Goal: Complete application form: Complete application form

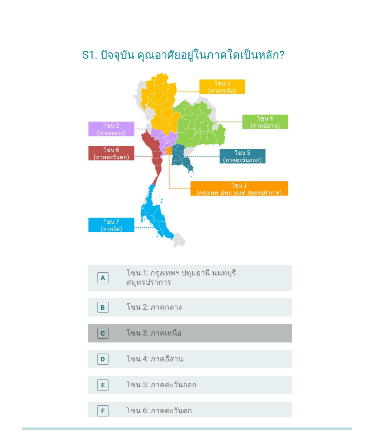
click at [120, 328] on div "C" at bounding box center [110, 333] width 31 height 11
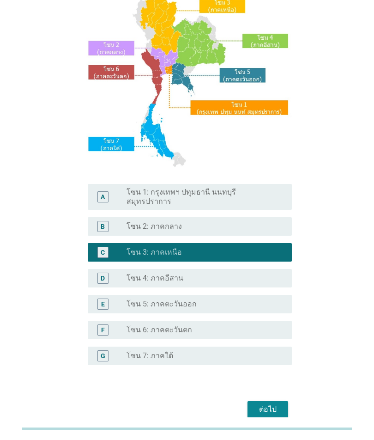
click at [265, 404] on div "ต่อไป" at bounding box center [268, 409] width 26 height 11
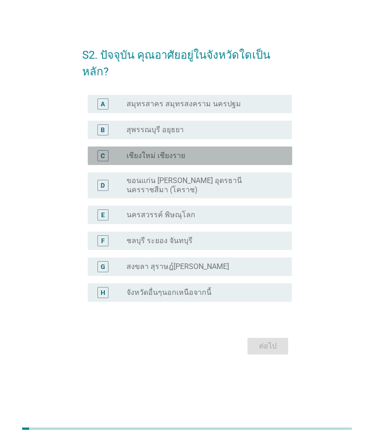
click at [256, 357] on div "ต่อไป" at bounding box center [187, 346] width 210 height 22
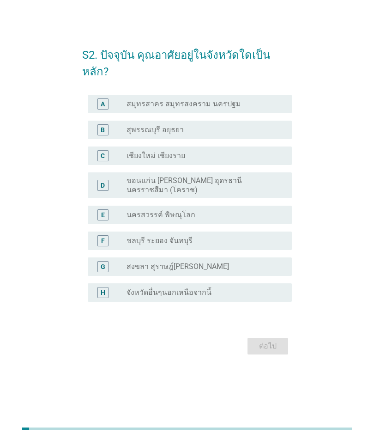
click at [248, 160] on div "radio_button_unchecked เชียงใหม่ เชียงราย" at bounding box center [202, 155] width 151 height 9
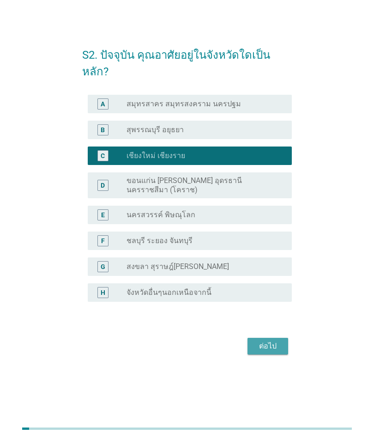
click at [265, 352] on div "ต่อไป" at bounding box center [268, 346] width 26 height 11
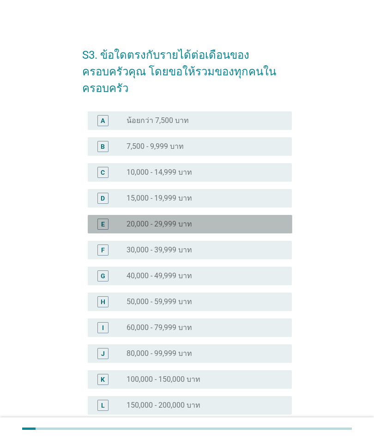
click at [228, 245] on div "radio_button_unchecked 30,000 - 39,999 บาท" at bounding box center [202, 249] width 151 height 9
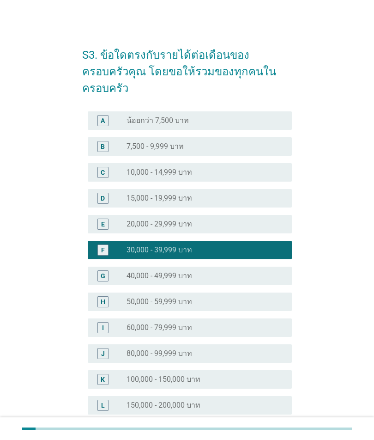
click at [262, 430] on div at bounding box center [186, 428] width 329 height 2
click at [262, 436] on div at bounding box center [186, 428] width 329 height 15
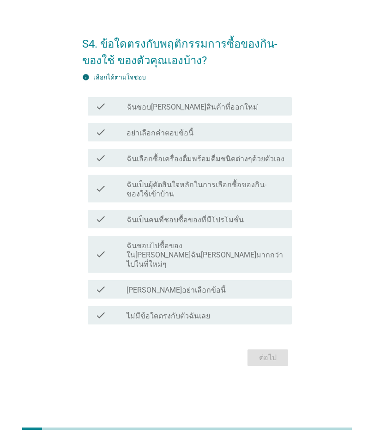
click at [97, 167] on div "check check_box_outline_blank ฉันเลือกซื้อเครื่องดื่มพร้อมดื่มชนิดต่างๆด้วยตัวเ…" at bounding box center [190, 158] width 205 height 18
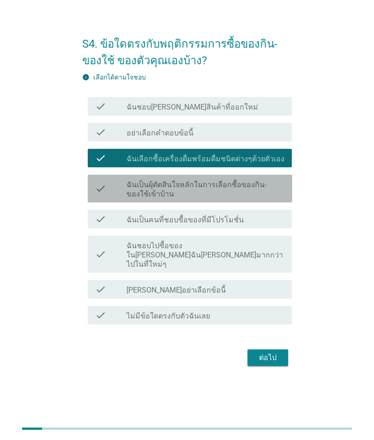
click at [105, 199] on icon "check" at bounding box center [100, 188] width 11 height 20
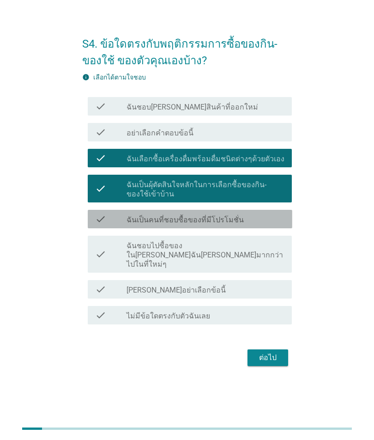
click at [95, 225] on icon "check" at bounding box center [100, 218] width 11 height 11
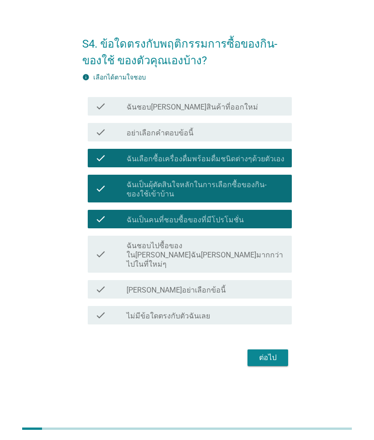
click at [100, 263] on icon "check" at bounding box center [100, 254] width 11 height 30
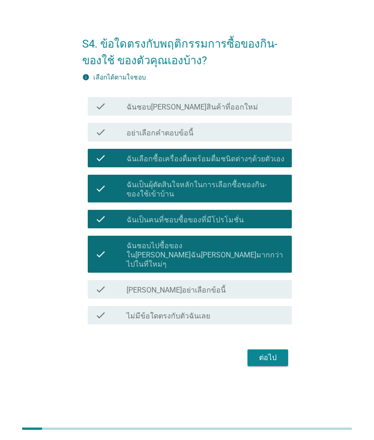
click at [258, 366] on button "ต่อไป" at bounding box center [268, 357] width 41 height 17
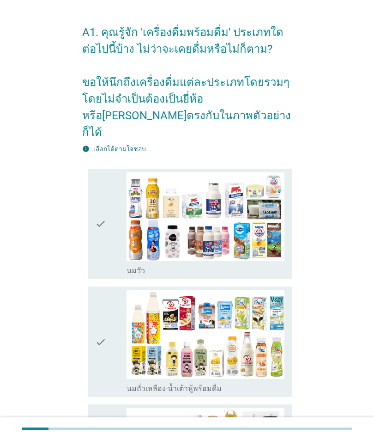
scroll to position [0, 0]
